Goal: Task Accomplishment & Management: Manage account settings

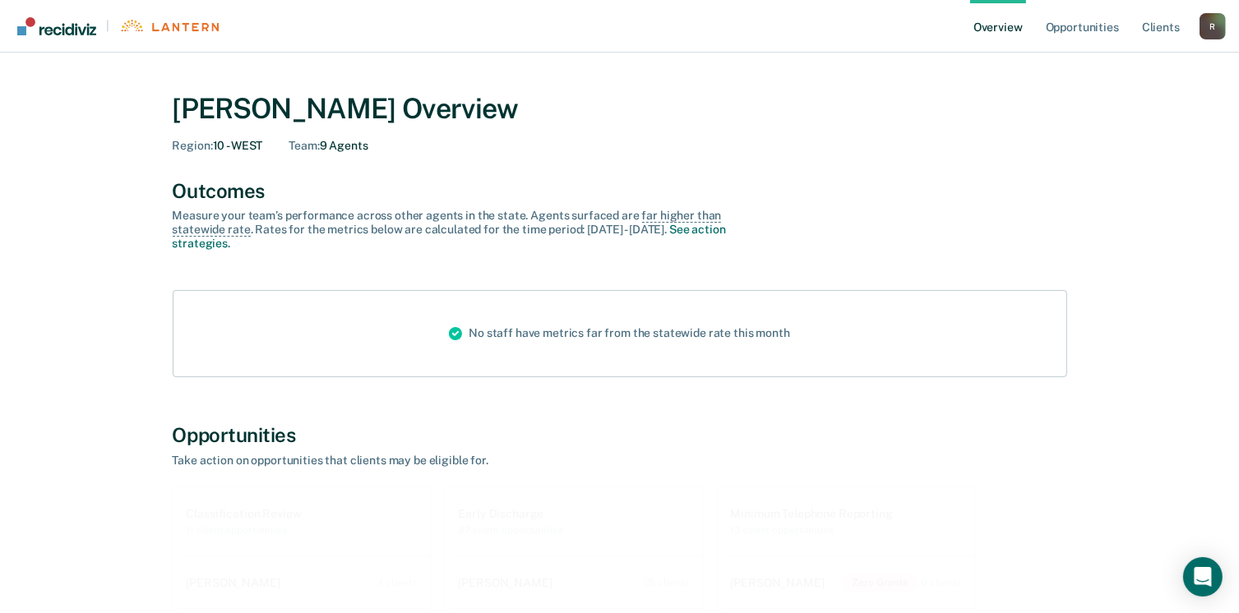
click at [1210, 35] on div "R" at bounding box center [1213, 26] width 26 height 26
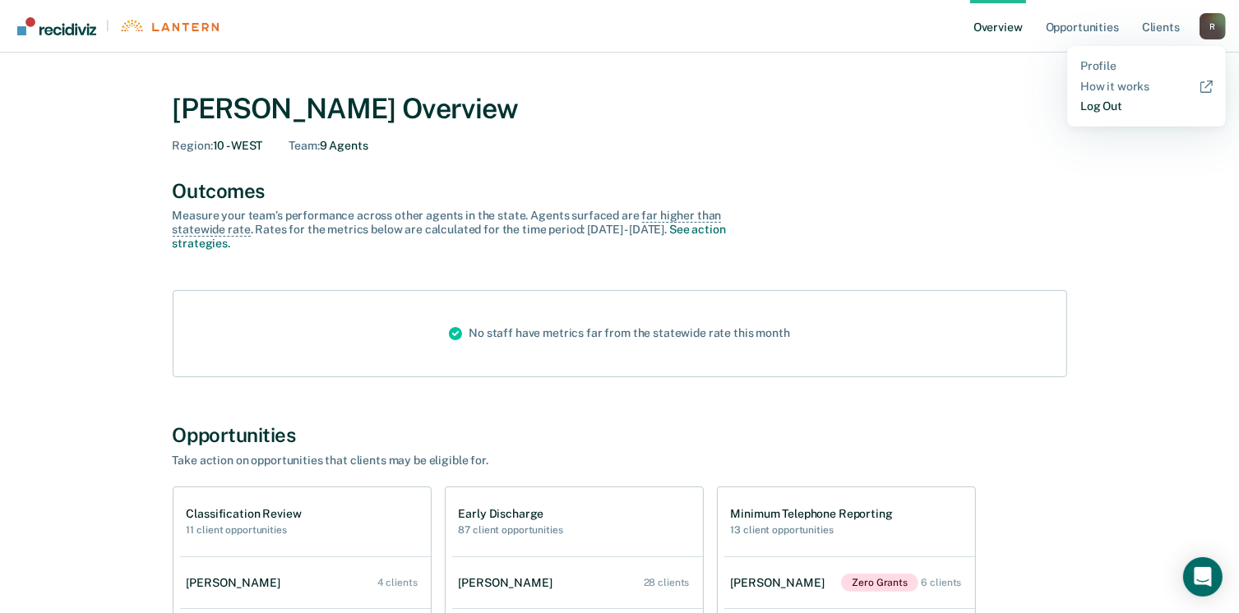
click at [1102, 109] on link "Log Out" at bounding box center [1146, 106] width 132 height 14
